Goal: Use online tool/utility: Use online tool/utility

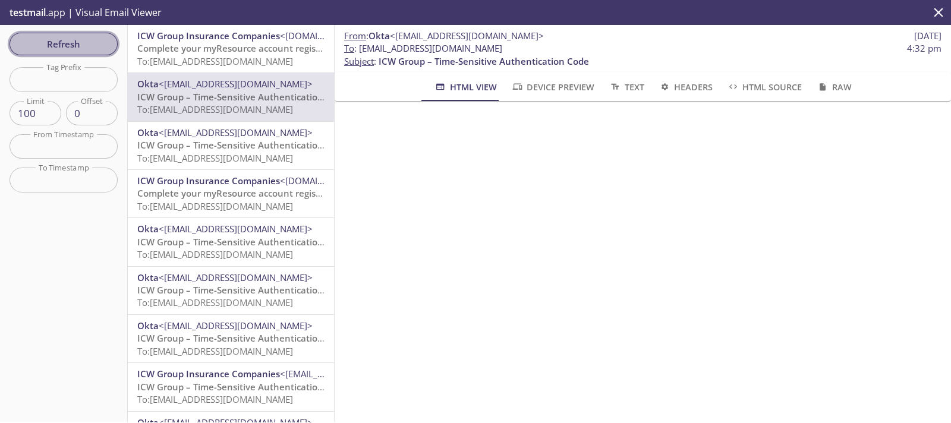
click at [52, 43] on span "Refresh" at bounding box center [63, 43] width 89 height 15
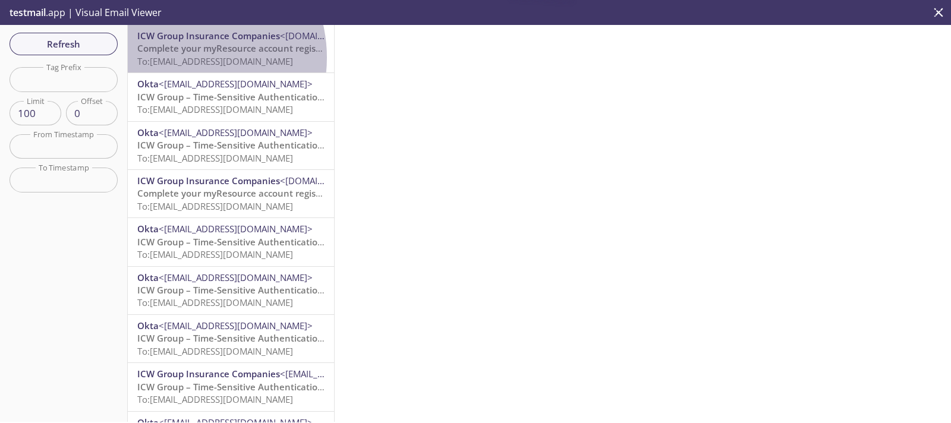
click at [178, 58] on span "To: [EMAIL_ADDRESS][DOMAIN_NAME]" at bounding box center [215, 61] width 156 height 12
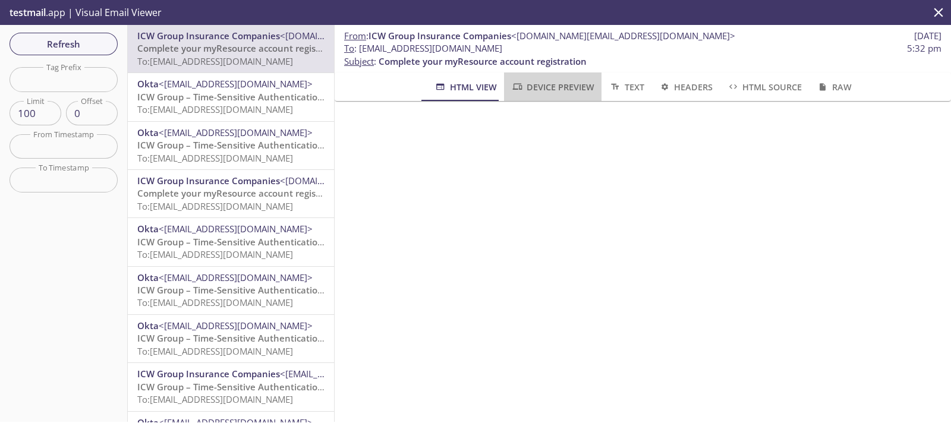
click at [543, 82] on span "Device Preview" at bounding box center [552, 87] width 83 height 15
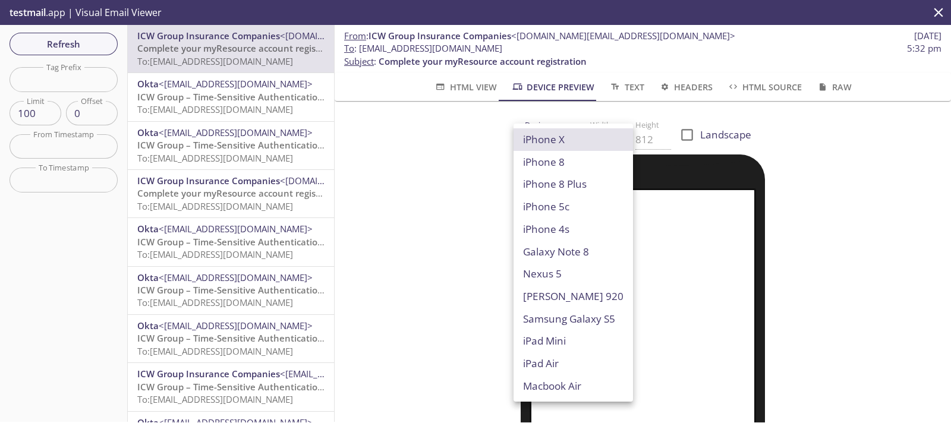
click at [548, 130] on body ".cls-1 { fill: #6d5ca8; } .cls-2 { fill: #3fc191; } .cls-3 { fill: #3b4752; } .…" at bounding box center [475, 211] width 951 height 423
click at [675, 140] on div at bounding box center [475, 211] width 951 height 423
click at [549, 136] on body ".cls-1 { fill: #6d5ca8; } .cls-2 { fill: #3fc191; } .cls-3 { fill: #3b4752; } .…" at bounding box center [475, 211] width 951 height 423
click at [549, 387] on li "Macbook Air" at bounding box center [573, 386] width 119 height 23
type input "Macbook Air"
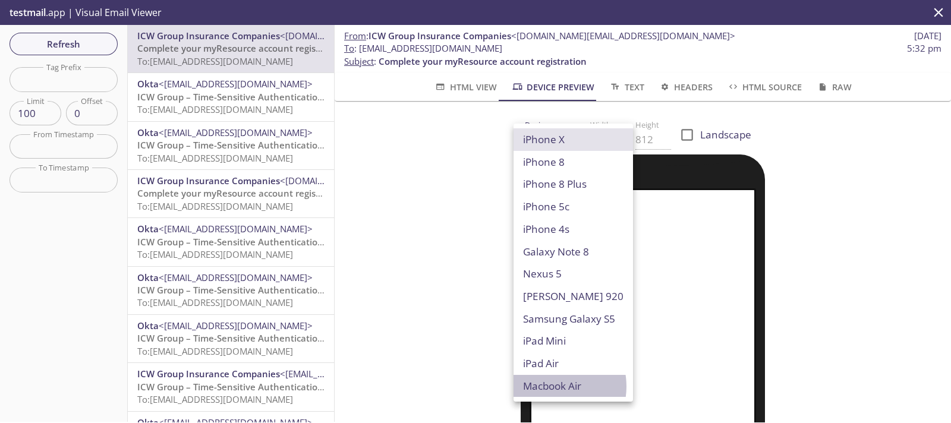
type input "960"
type input "600"
